Goal: Obtain resource: Download file/media

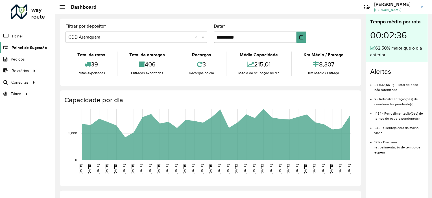
click at [31, 42] on link "Painel de Sugestão" at bounding box center [23, 47] width 47 height 11
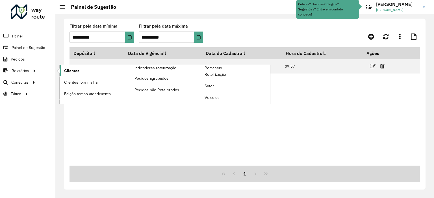
click at [66, 71] on span "Clientes" at bounding box center [71, 71] width 15 height 6
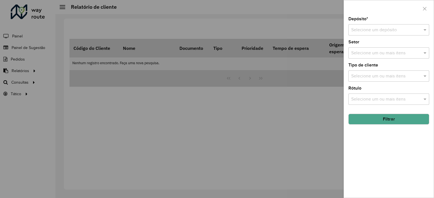
click at [374, 29] on input "text" at bounding box center [383, 30] width 64 height 7
click at [365, 55] on span "CDD Araraquara" at bounding box center [367, 55] width 32 height 5
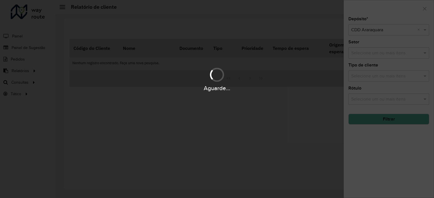
click at [393, 120] on div "Aguarde..." at bounding box center [217, 99] width 434 height 198
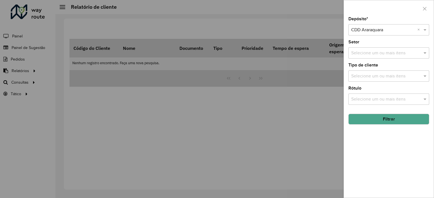
click at [392, 118] on button "Filtrar" at bounding box center [388, 119] width 81 height 11
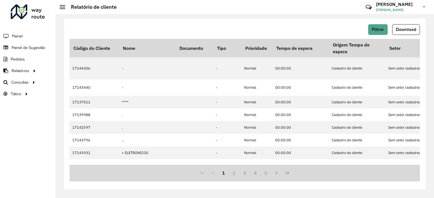
click at [402, 29] on span "Download" at bounding box center [405, 29] width 20 height 5
